Goal: Task Accomplishment & Management: Use online tool/utility

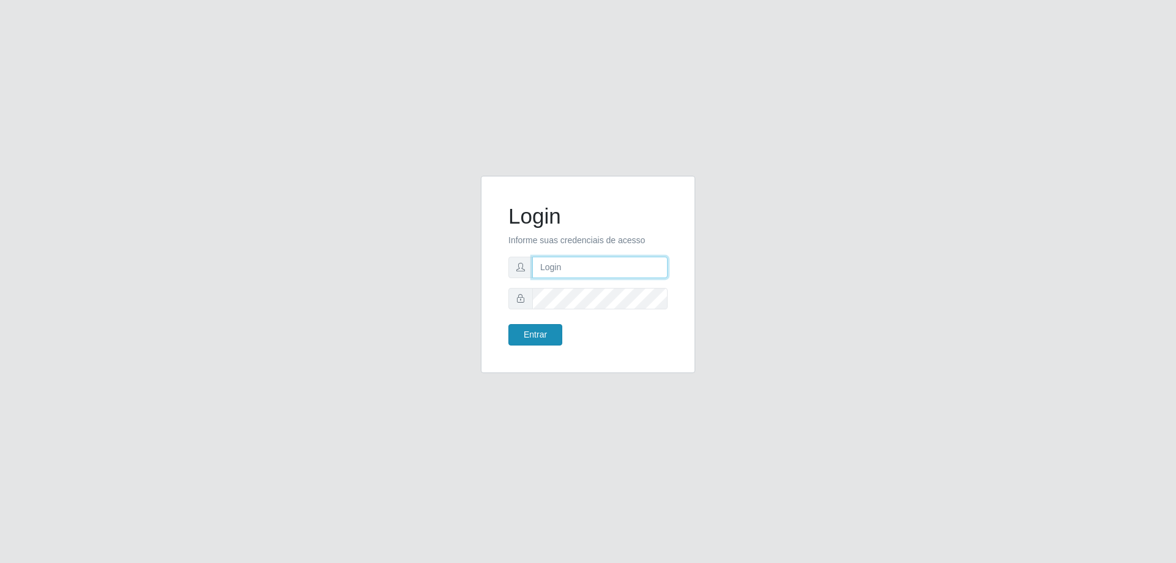
type input "[EMAIL_ADDRESS][DOMAIN_NAME]"
click at [535, 333] on button "Entrar" at bounding box center [535, 334] width 54 height 21
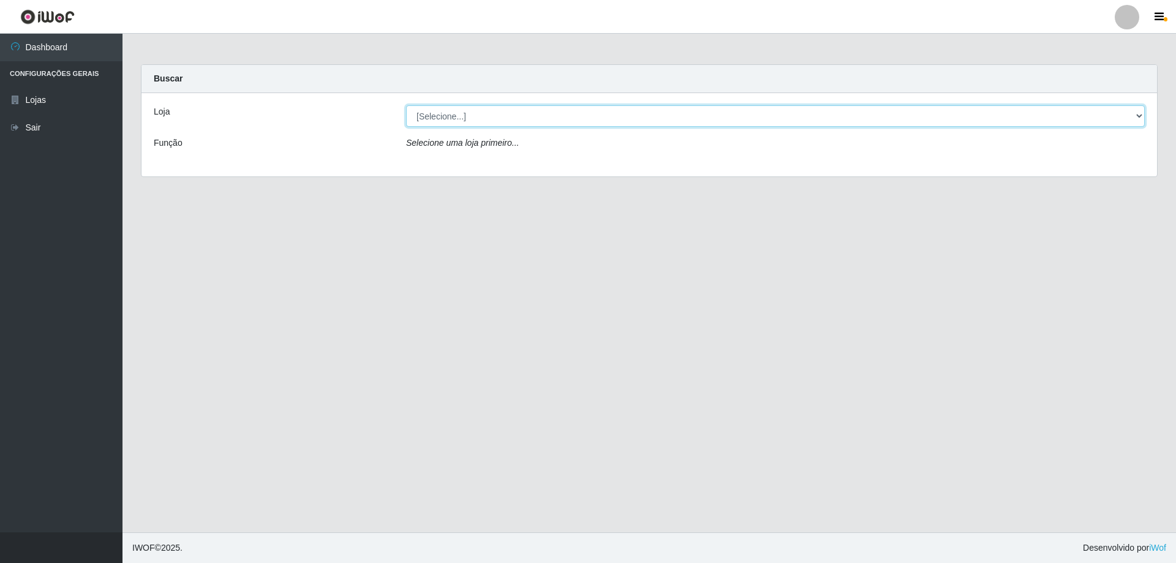
click at [1138, 115] on select "[Selecione...] SuperShow Bis - [GEOGRAPHIC_DATA]" at bounding box center [775, 115] width 739 height 21
select select "59"
click at [406, 105] on select "[Selecione...] SuperShow Bis - [GEOGRAPHIC_DATA]" at bounding box center [775, 115] width 739 height 21
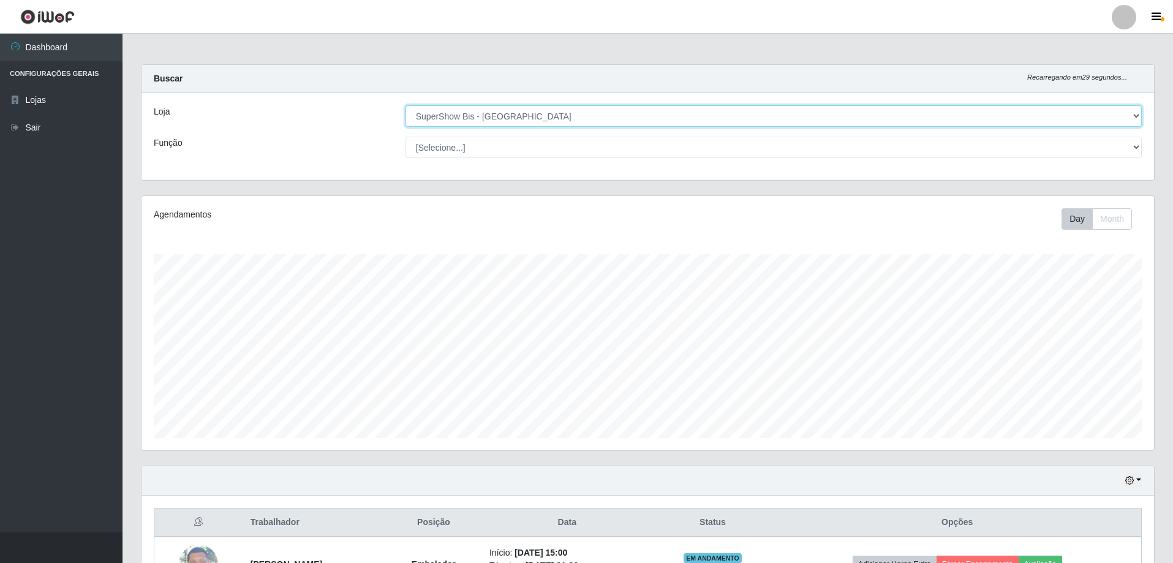
scroll to position [141, 0]
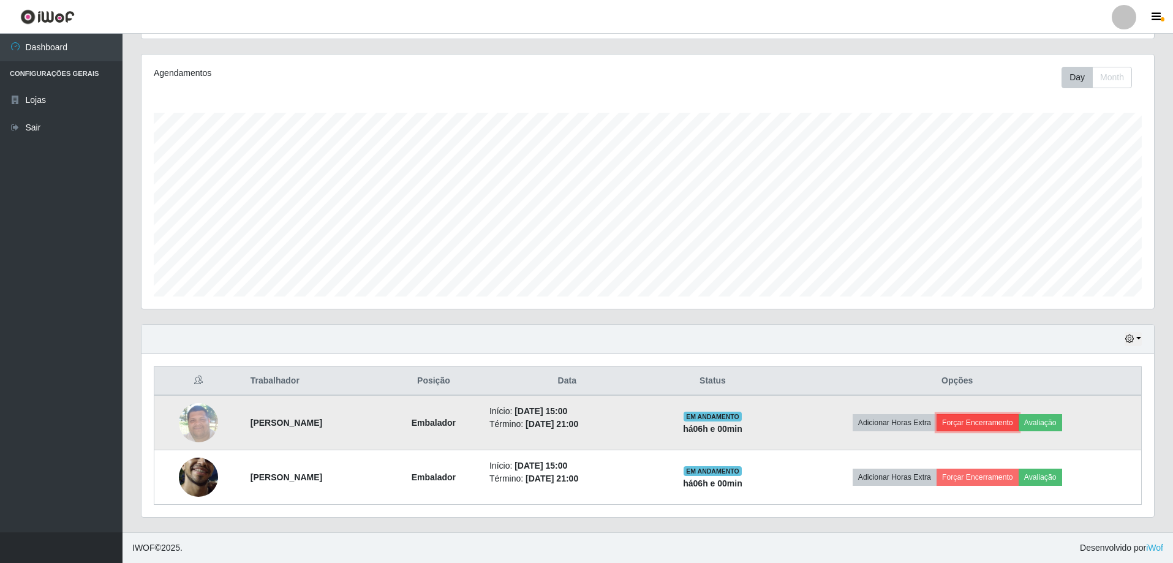
click at [1001, 423] on button "Forçar Encerramento" at bounding box center [977, 422] width 82 height 17
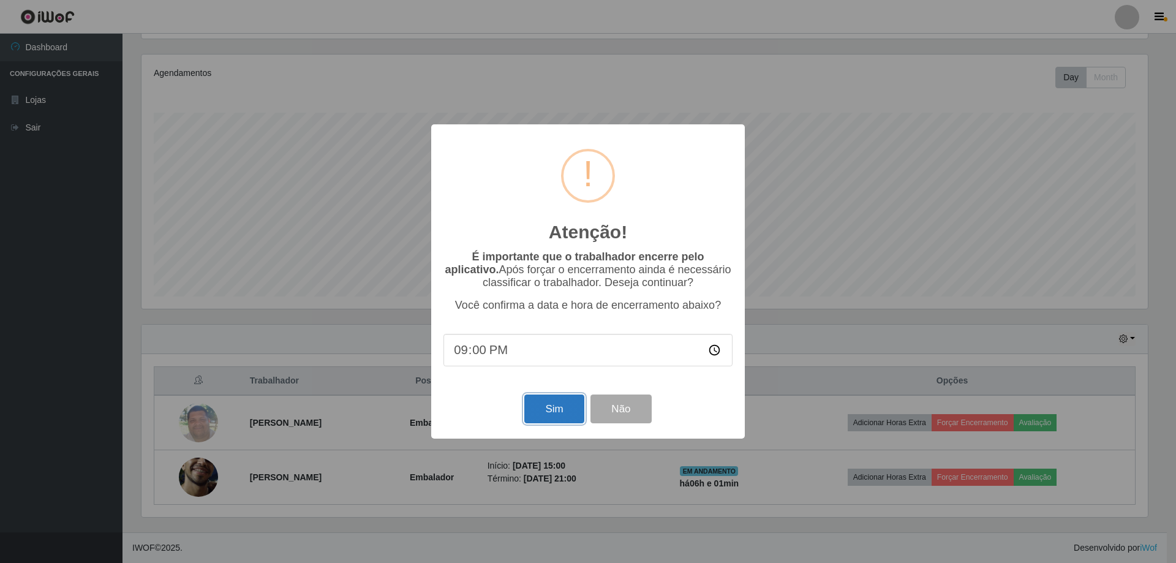
click at [565, 412] on button "Sim" at bounding box center [553, 408] width 59 height 29
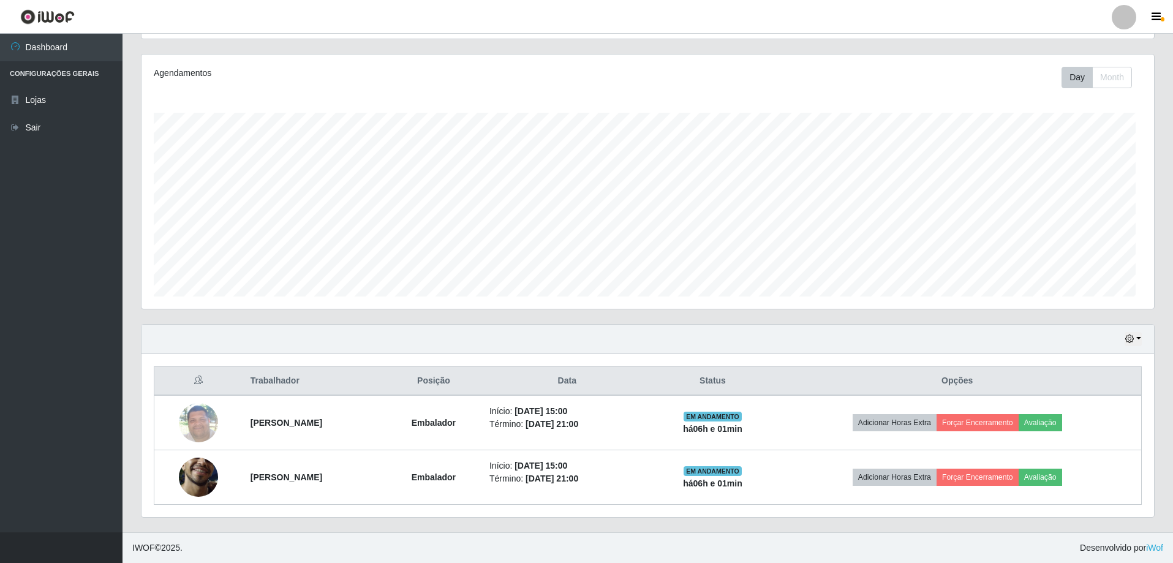
scroll to position [254, 1012]
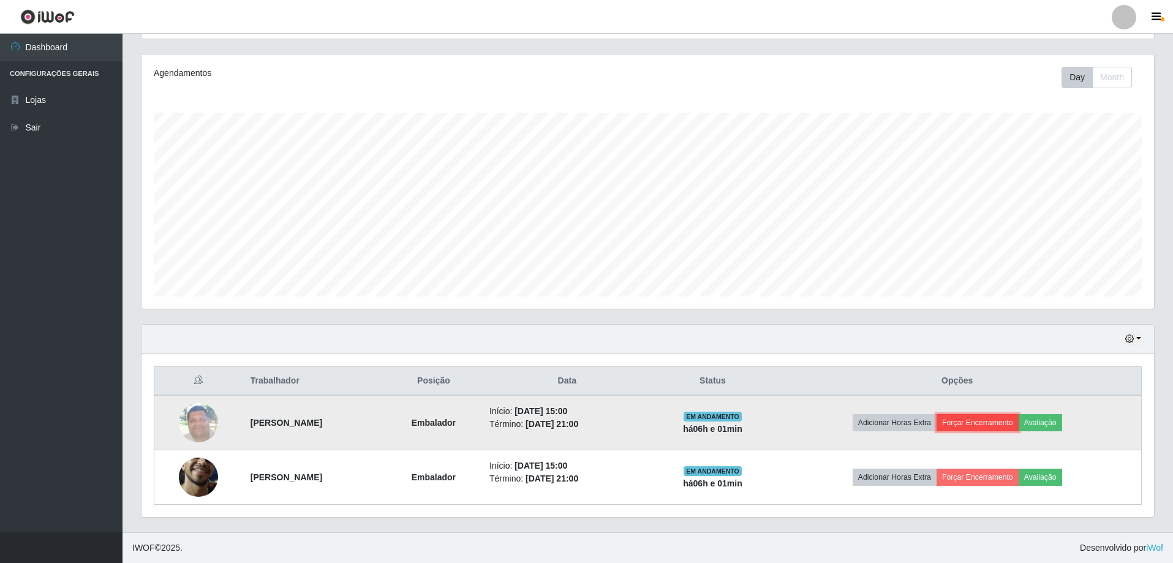
click at [995, 431] on button "Forçar Encerramento" at bounding box center [977, 422] width 82 height 17
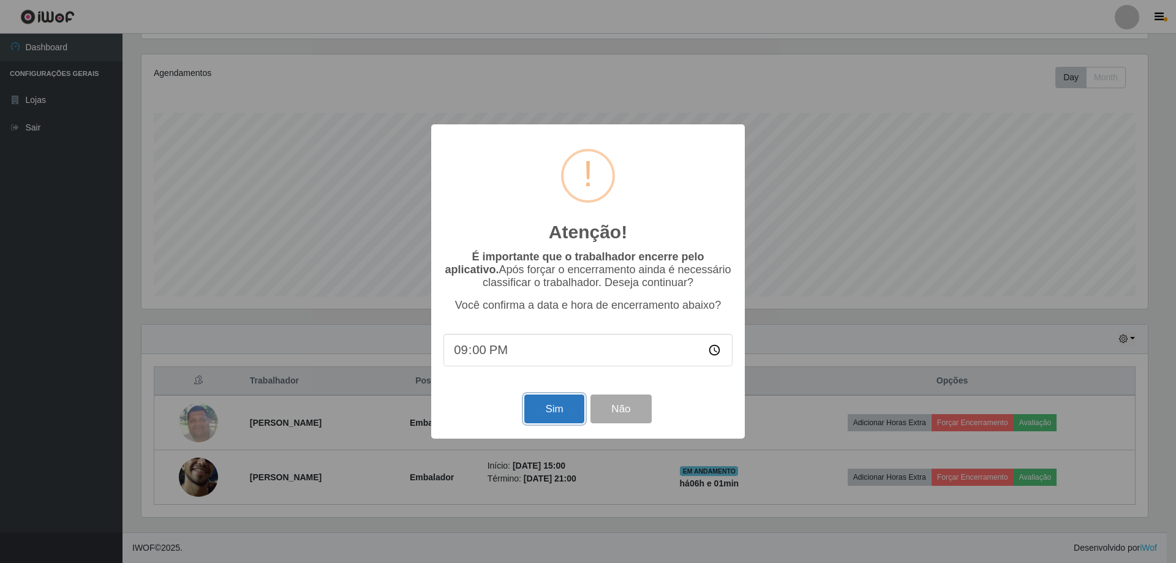
click at [544, 415] on button "Sim" at bounding box center [553, 408] width 59 height 29
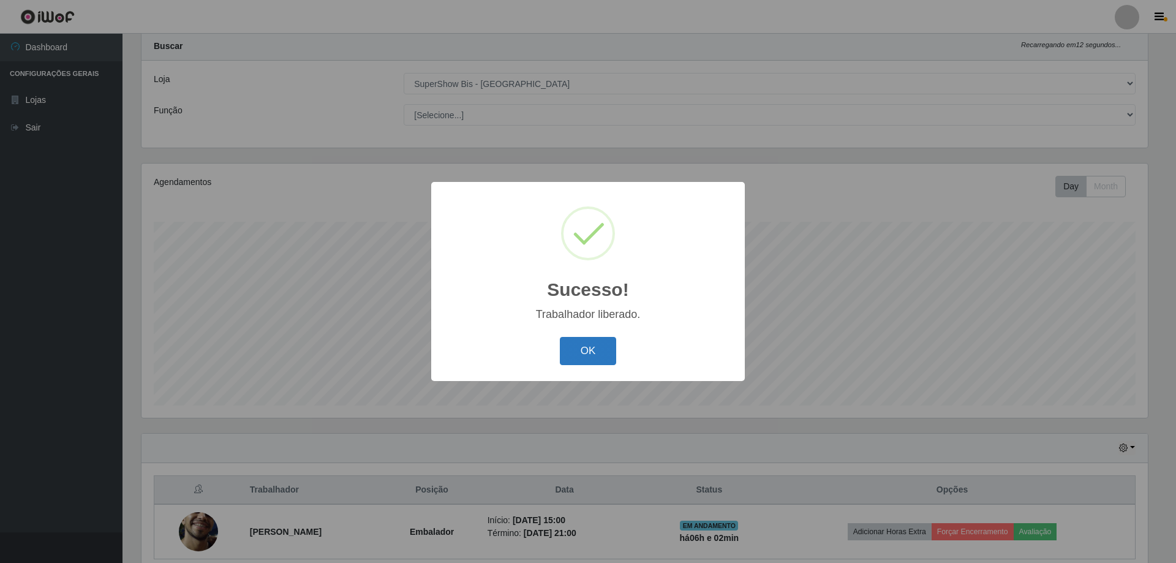
click at [591, 352] on button "OK" at bounding box center [588, 351] width 57 height 29
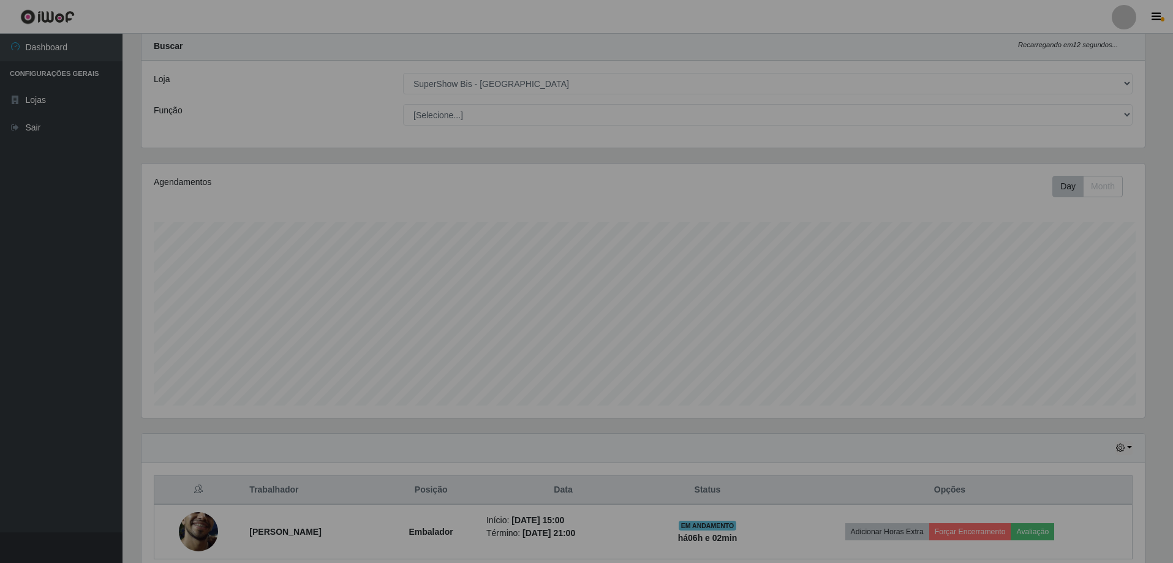
scroll to position [254, 1012]
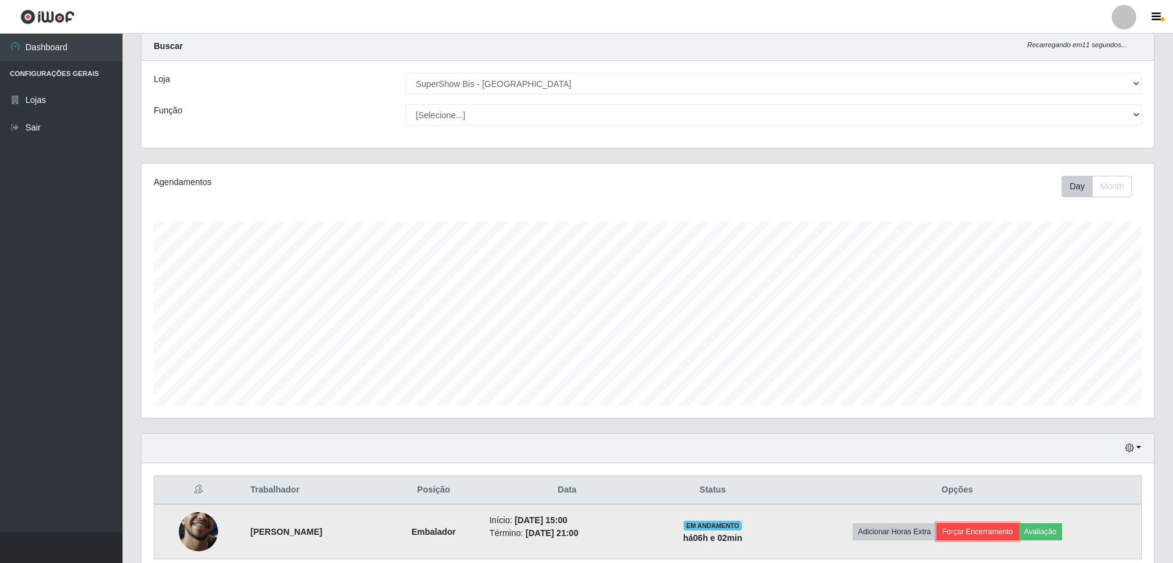
click at [1002, 530] on button "Forçar Encerramento" at bounding box center [977, 531] width 82 height 17
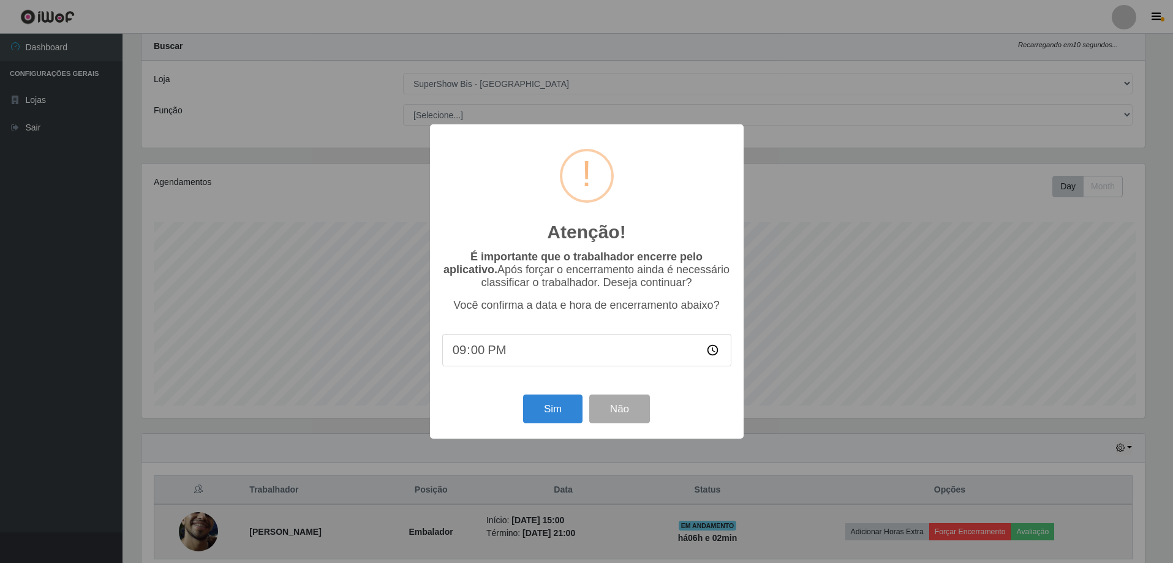
scroll to position [254, 1006]
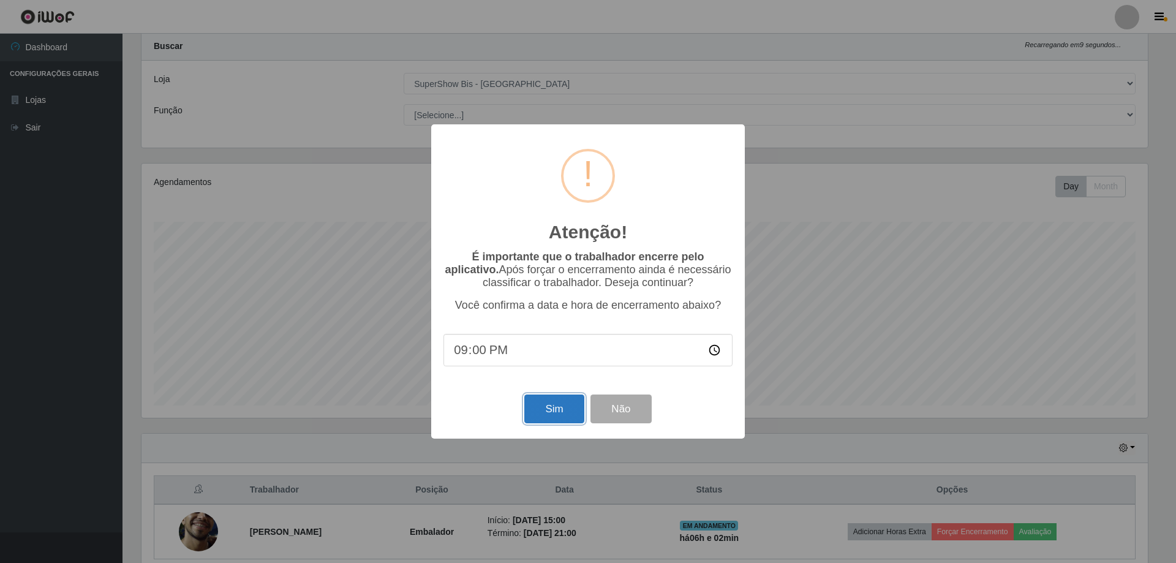
click at [573, 406] on button "Sim" at bounding box center [553, 408] width 59 height 29
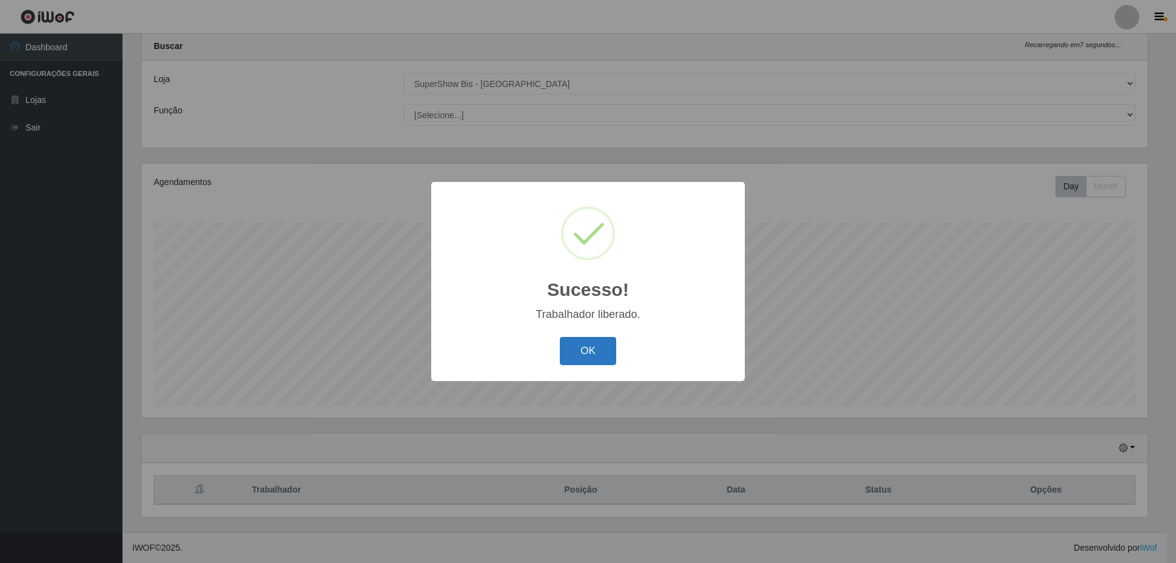
click at [587, 344] on button "OK" at bounding box center [588, 351] width 57 height 29
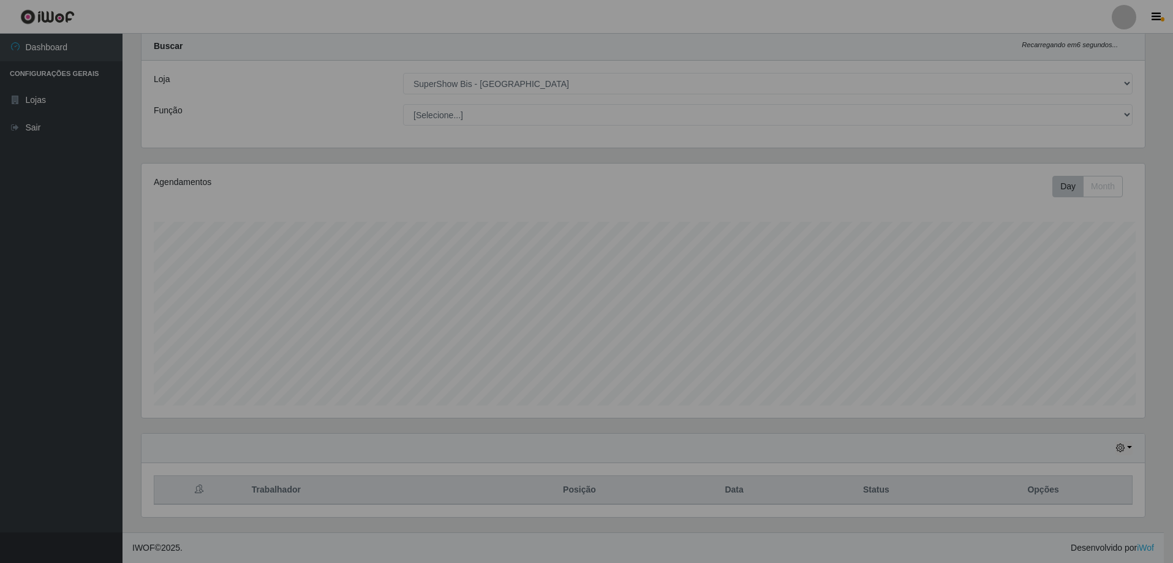
scroll to position [254, 1012]
